Goal: Information Seeking & Learning: Learn about a topic

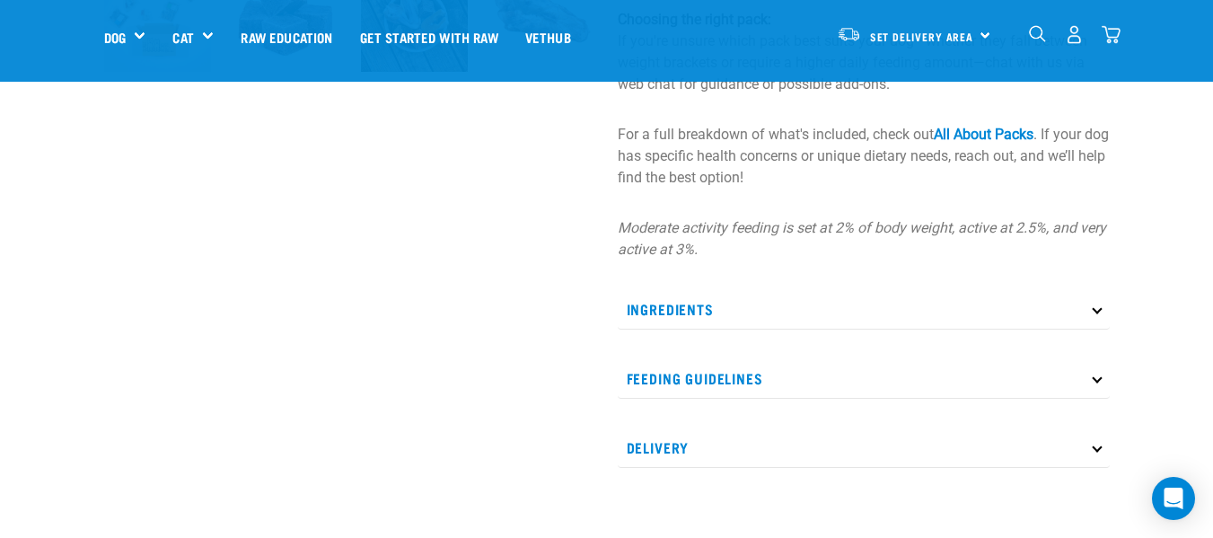
scroll to position [808, 0]
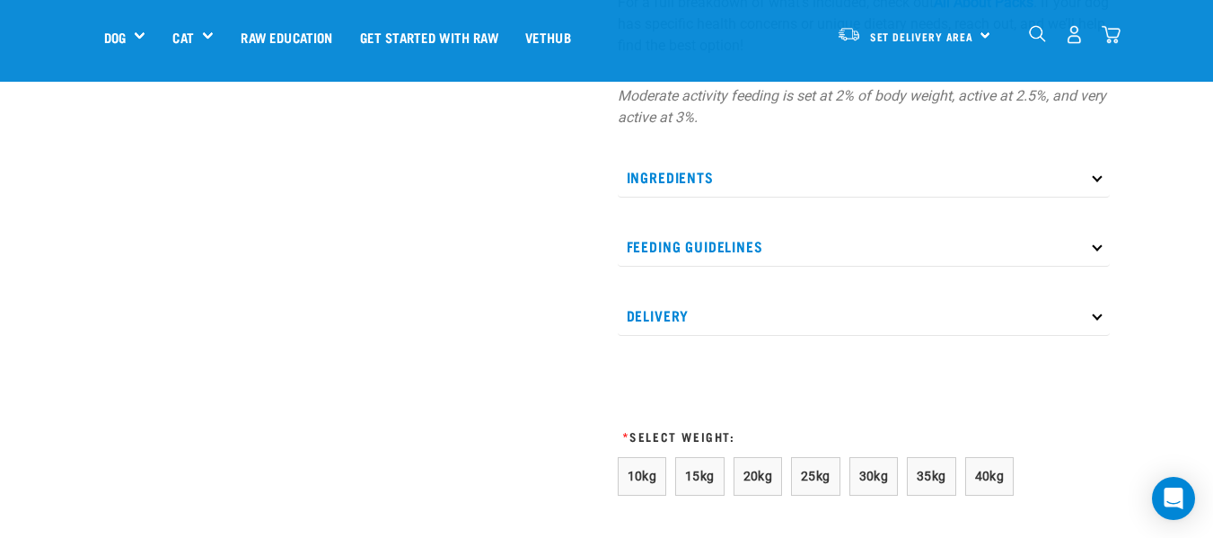
click at [1096, 179] on icon at bounding box center [1097, 177] width 10 height 10
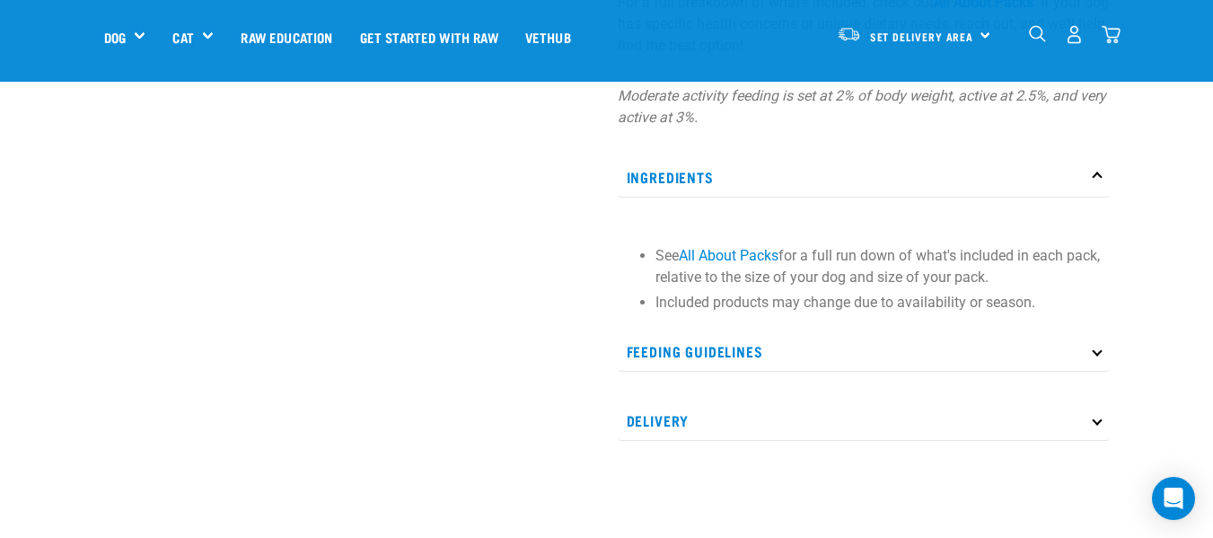
scroll to position [898, 0]
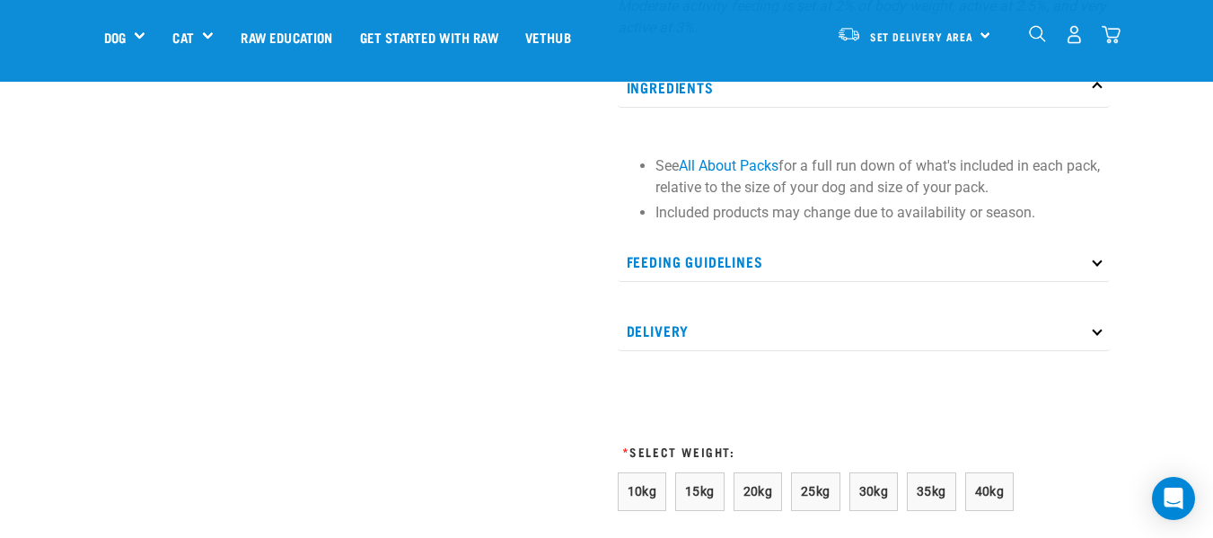
click at [1093, 258] on p "Feeding Guidelines" at bounding box center [864, 262] width 492 height 40
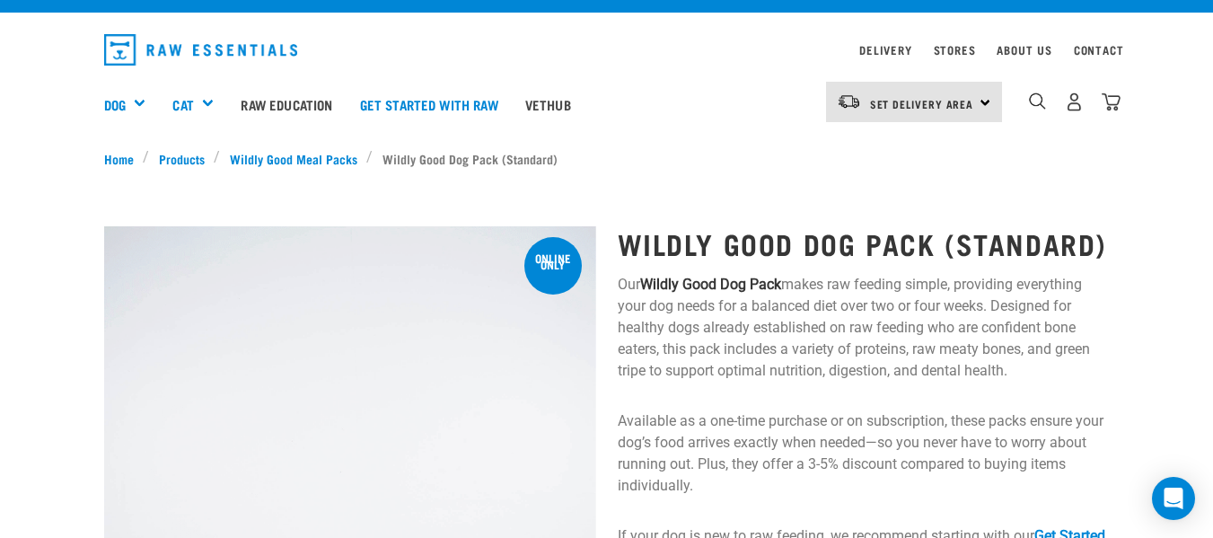
scroll to position [0, 0]
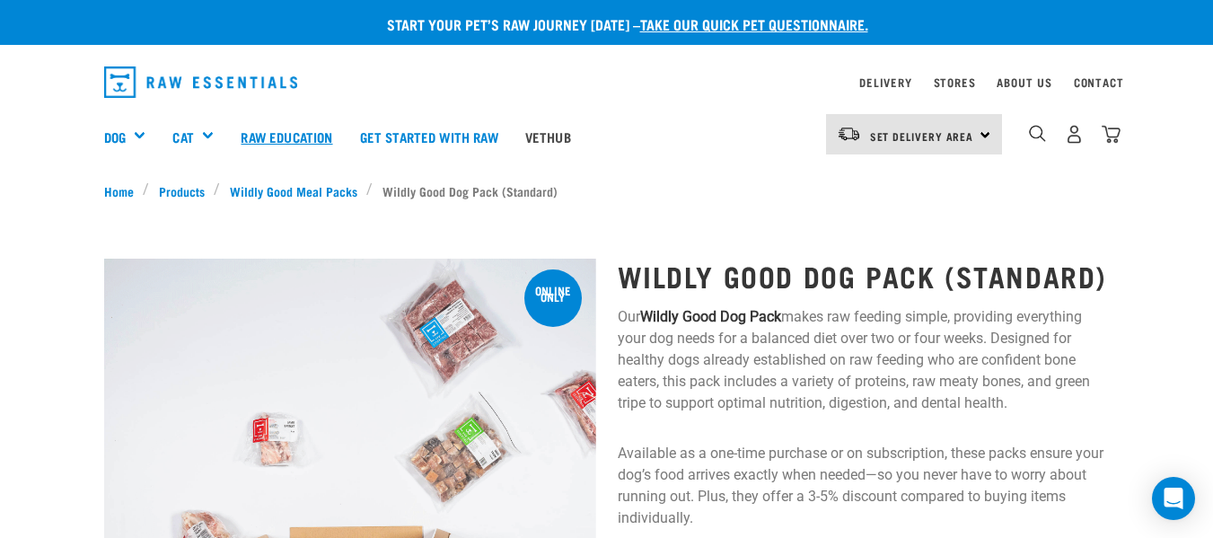
click at [303, 136] on link "Raw Education" at bounding box center [286, 137] width 119 height 72
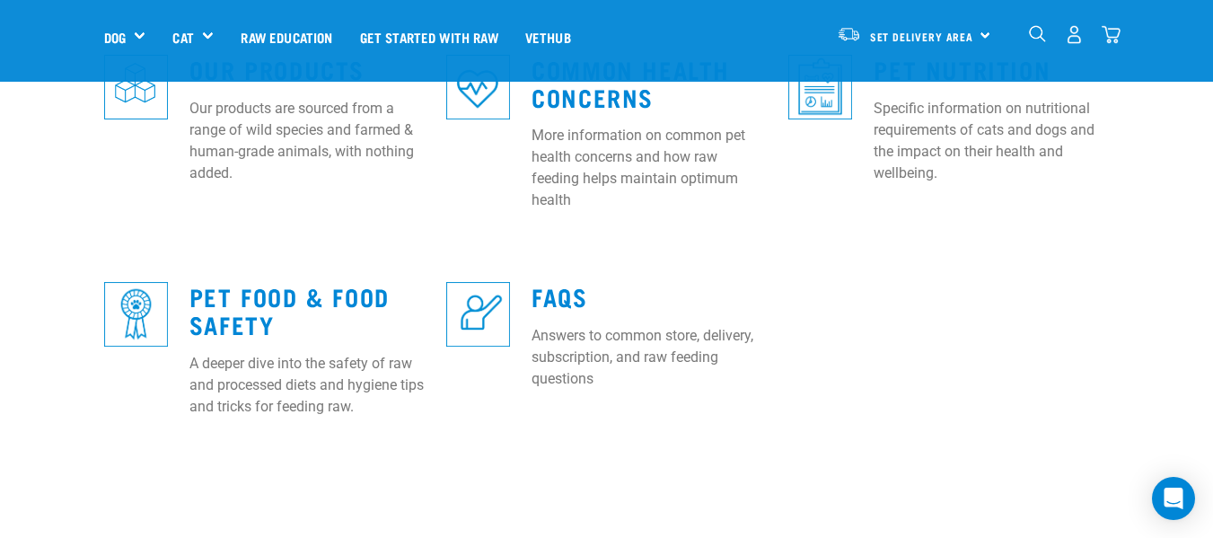
scroll to position [808, 0]
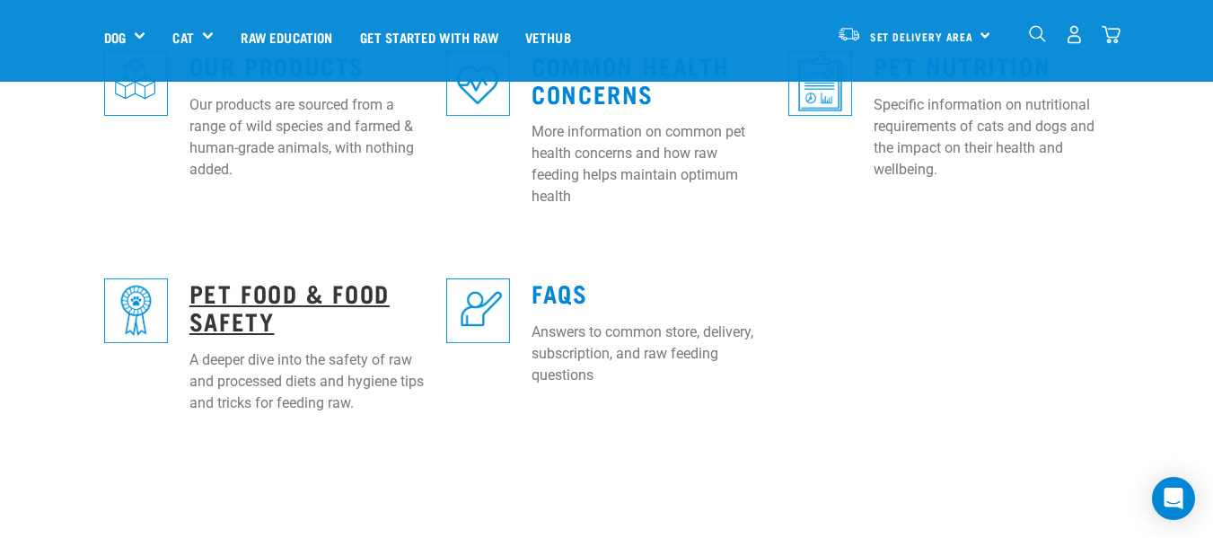
click at [221, 286] on link "Pet Food & Food Safety" at bounding box center [289, 306] width 200 height 41
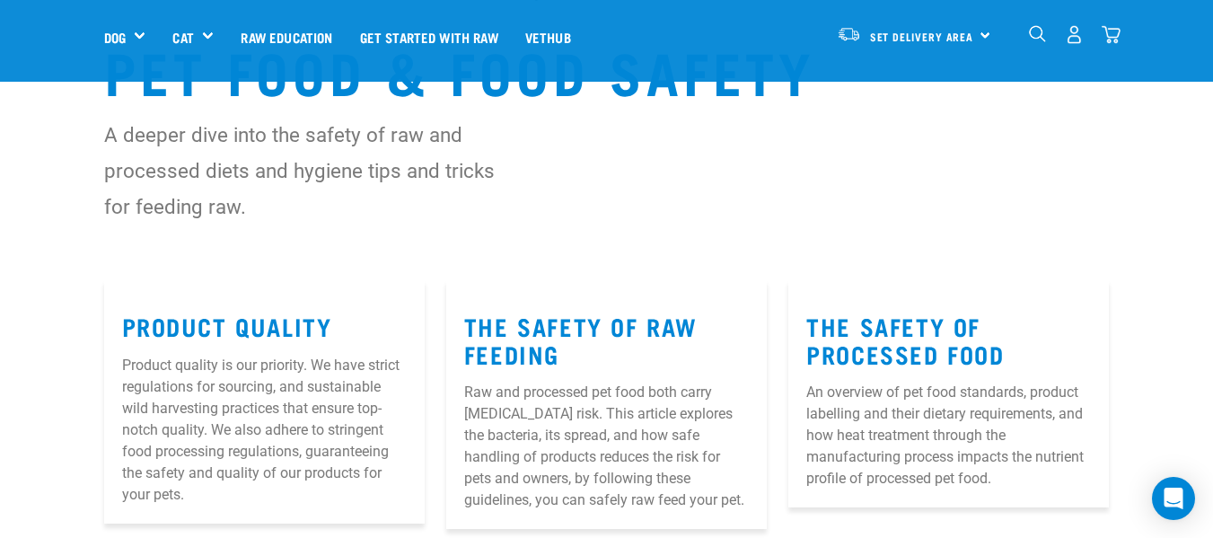
scroll to position [180, 0]
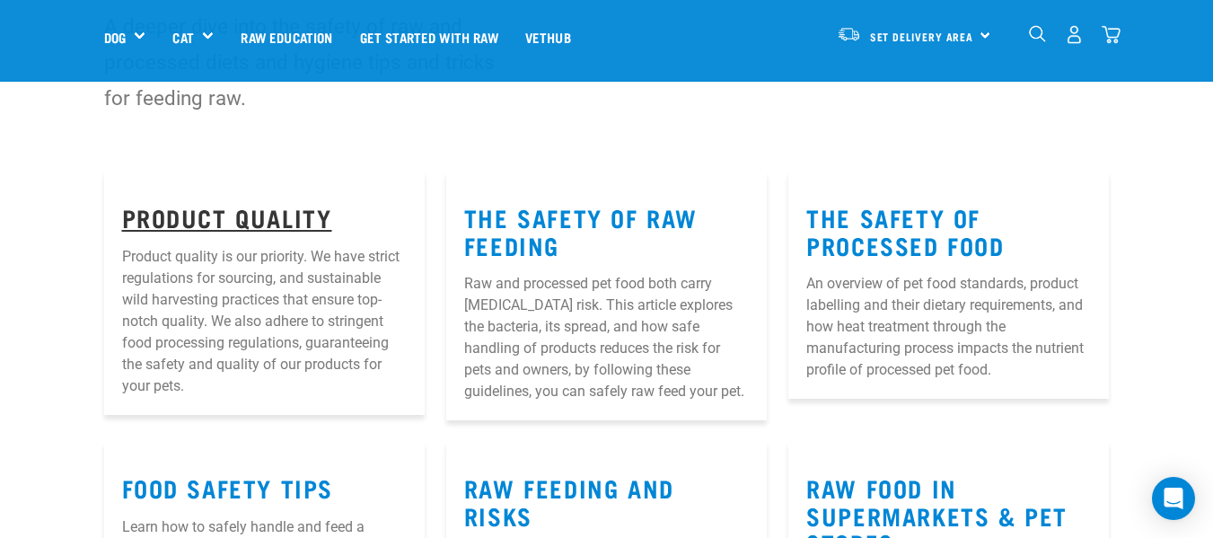
click at [228, 222] on link "Product Quality" at bounding box center [227, 216] width 210 height 13
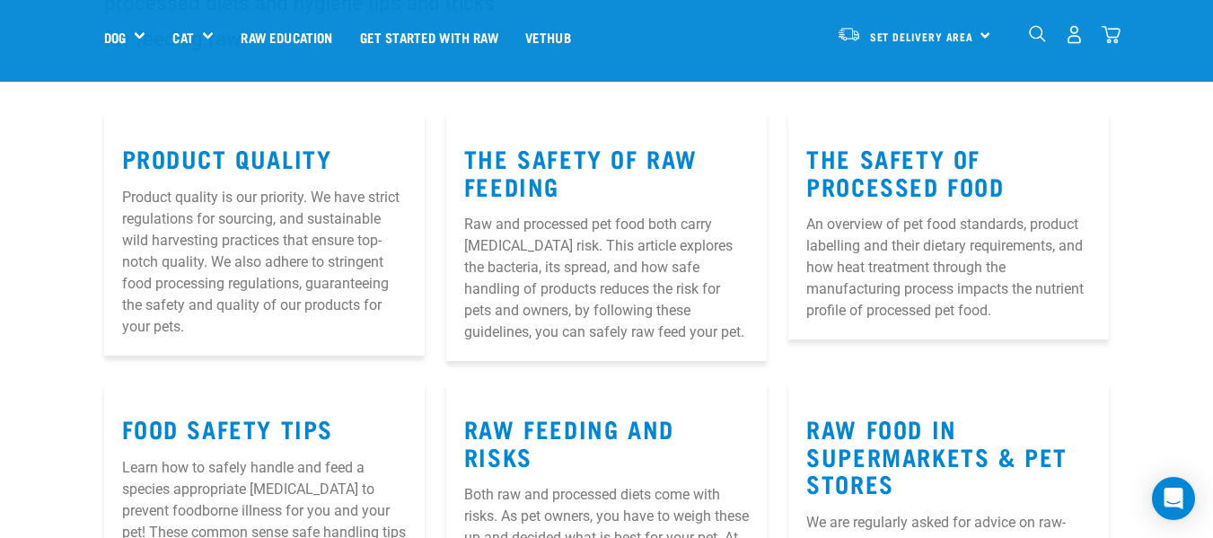
scroll to position [269, 0]
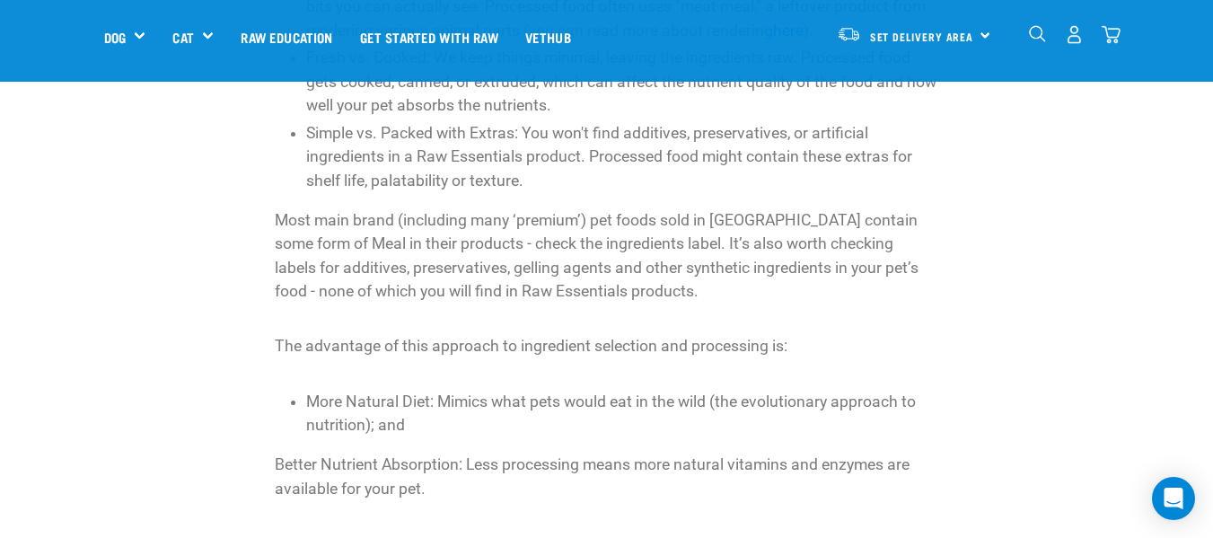
scroll to position [4490, 0]
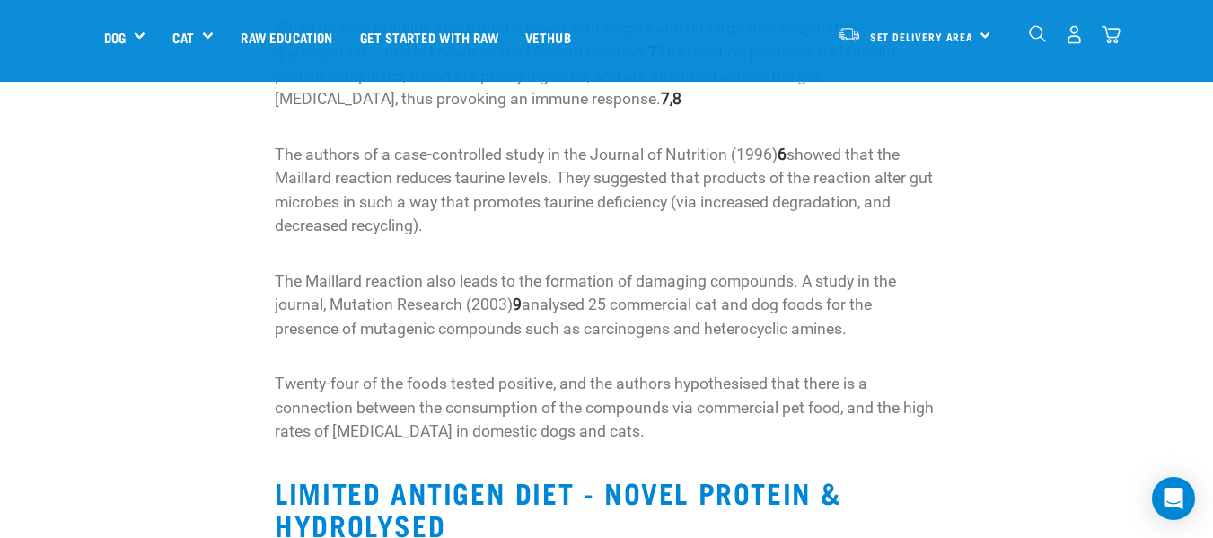
scroll to position [3681, 0]
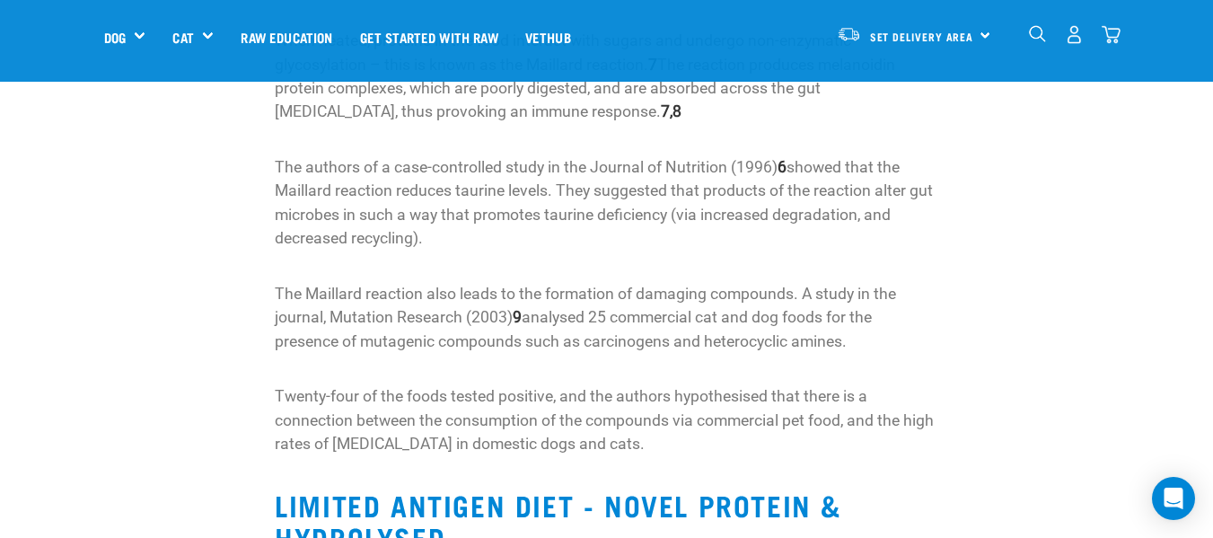
drag, startPoint x: 517, startPoint y: 285, endPoint x: 1094, endPoint y: 339, distance: 579.1
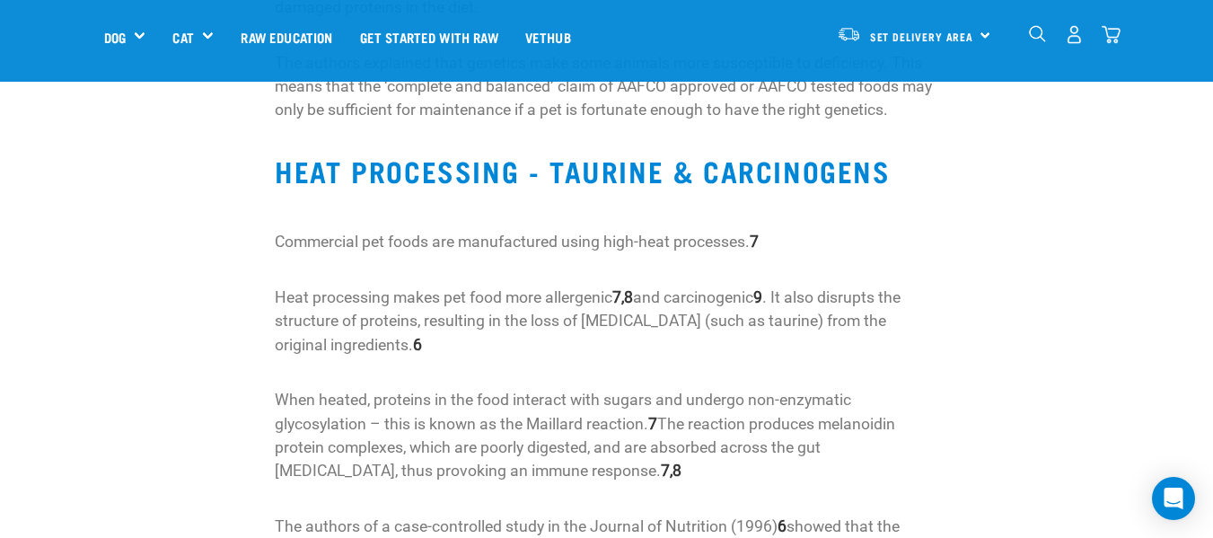
scroll to position [2694, 0]
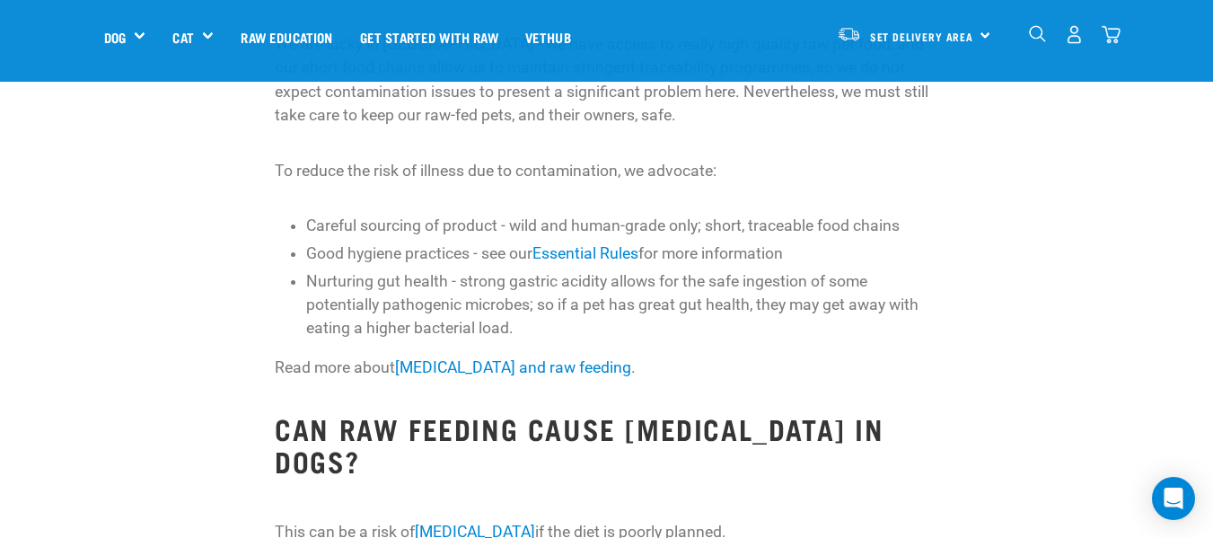
scroll to position [2963, 0]
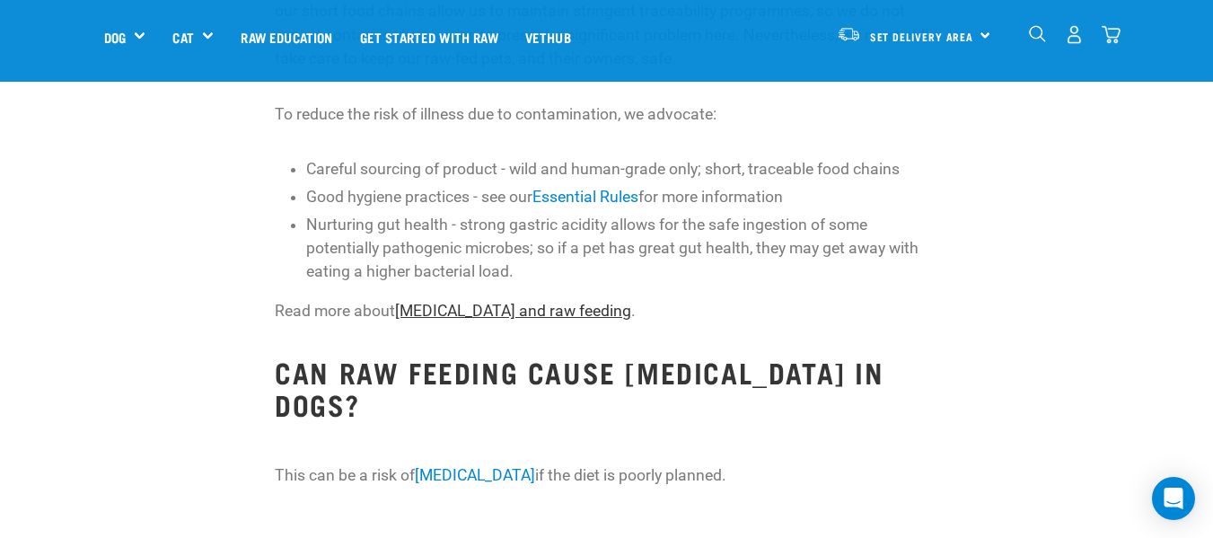
drag, startPoint x: 520, startPoint y: 256, endPoint x: 532, endPoint y: 256, distance: 11.7
click at [520, 302] on link "[MEDICAL_DATA] and raw feeding" at bounding box center [513, 311] width 236 height 18
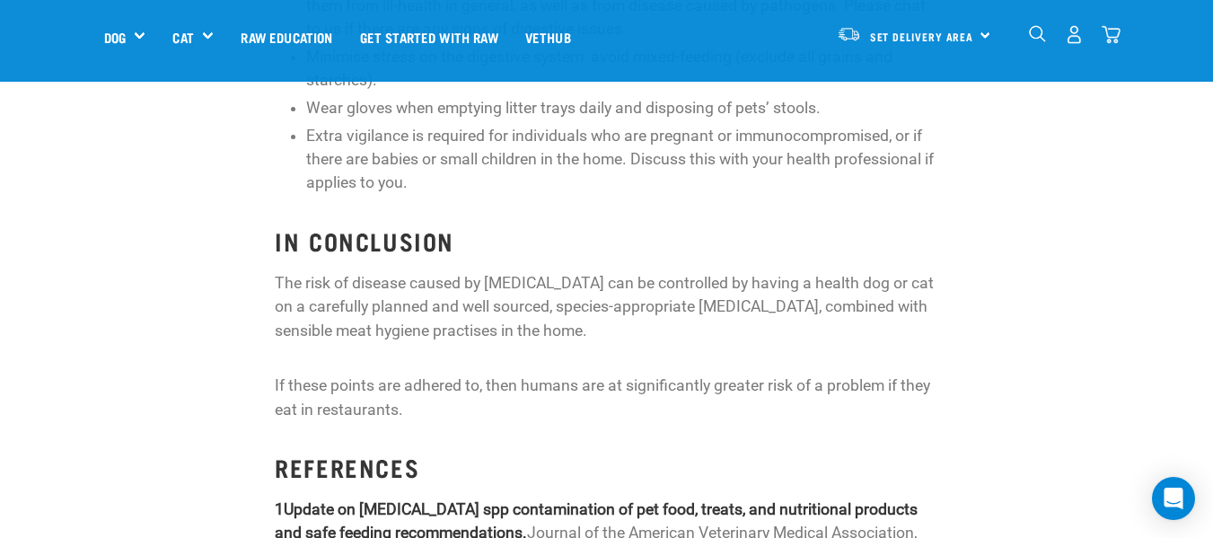
scroll to position [2604, 0]
